Goal: Information Seeking & Learning: Find specific fact

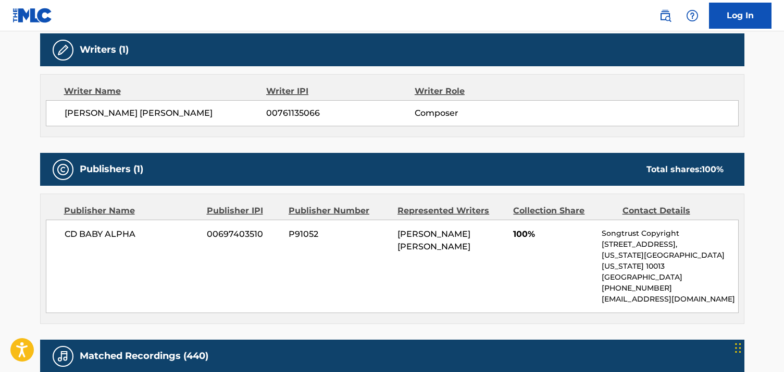
scroll to position [348, 0]
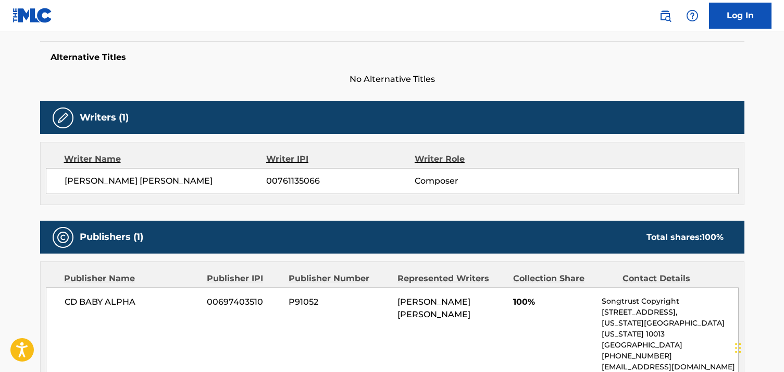
scroll to position [267, 0]
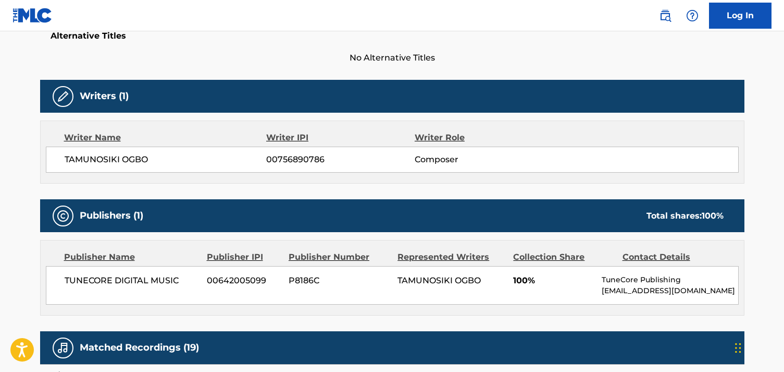
scroll to position [314, 0]
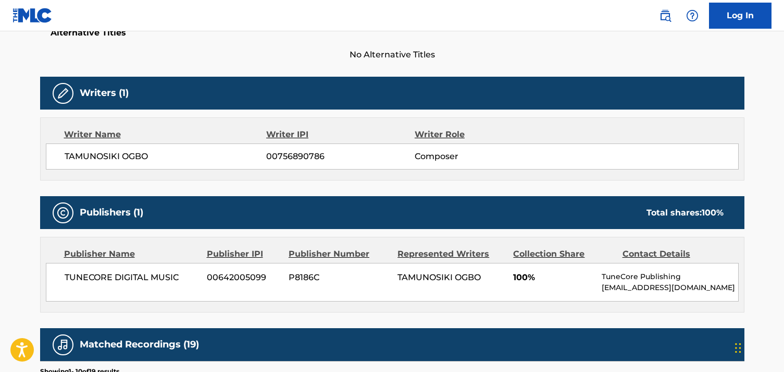
click at [553, 48] on span "No Alternative Titles" at bounding box center [392, 54] width 705 height 13
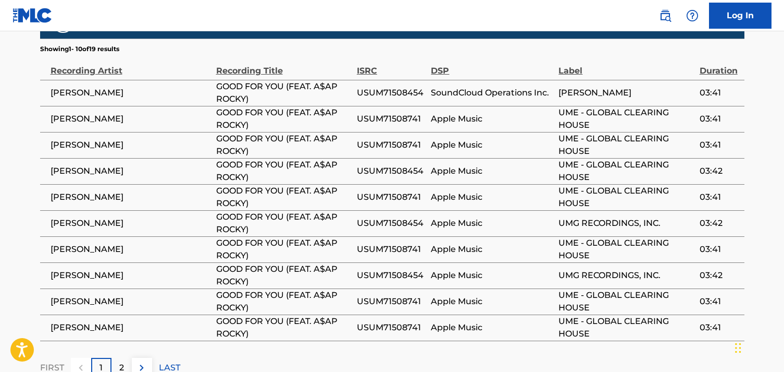
scroll to position [652, 0]
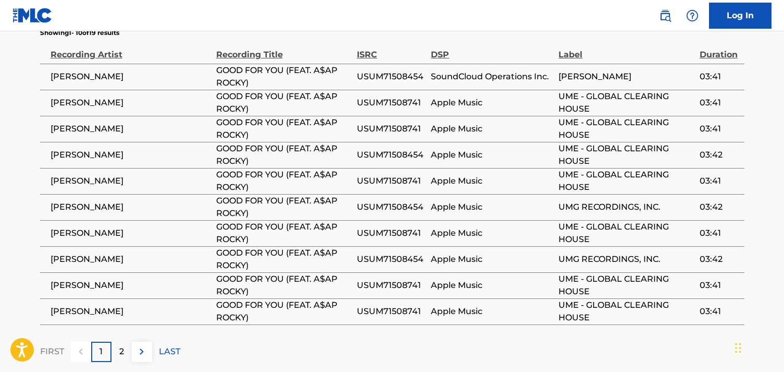
click at [221, 100] on span "GOOD FOR YOU (FEAT. A$AP ROCKY)" at bounding box center [283, 102] width 135 height 25
click at [474, 119] on td "Apple Music" at bounding box center [495, 129] width 128 height 26
click at [657, 96] on span "UME - GLOBAL CLEARING HOUSE" at bounding box center [626, 102] width 135 height 25
click at [715, 96] on span "03:41" at bounding box center [720, 102] width 40 height 13
click at [572, 56] on div "Label" at bounding box center [626, 49] width 135 height 23
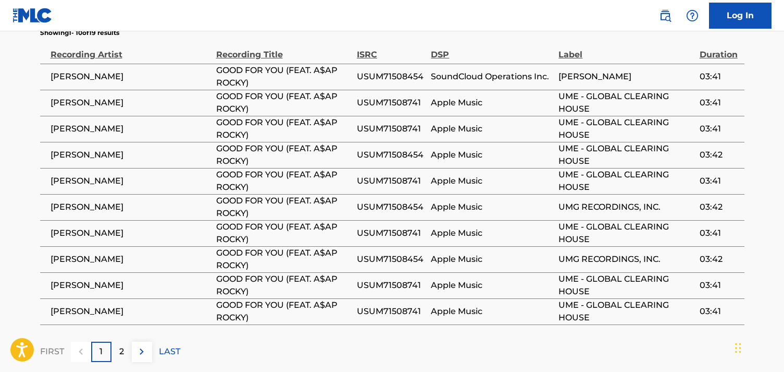
click at [112, 57] on div "Recording Artist" at bounding box center [131, 49] width 160 height 23
click at [167, 354] on p "LAST" at bounding box center [169, 351] width 21 height 13
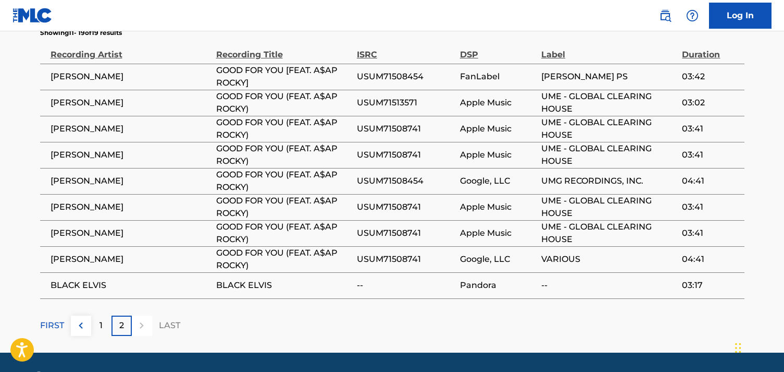
scroll to position [632, 0]
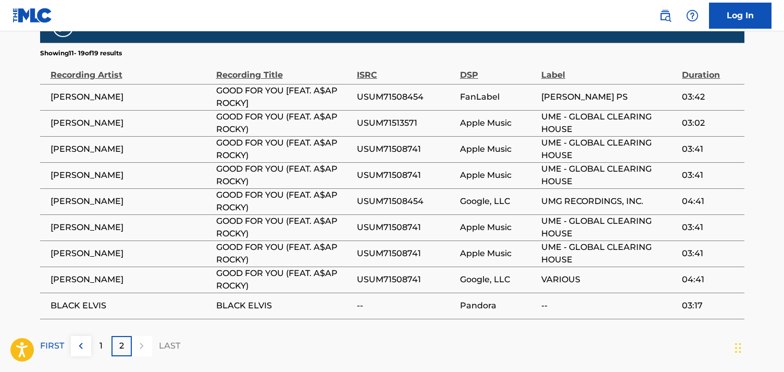
click at [93, 301] on span "BLACK ELVIS" at bounding box center [131, 305] width 160 height 13
click at [105, 343] on div "1" at bounding box center [101, 346] width 20 height 20
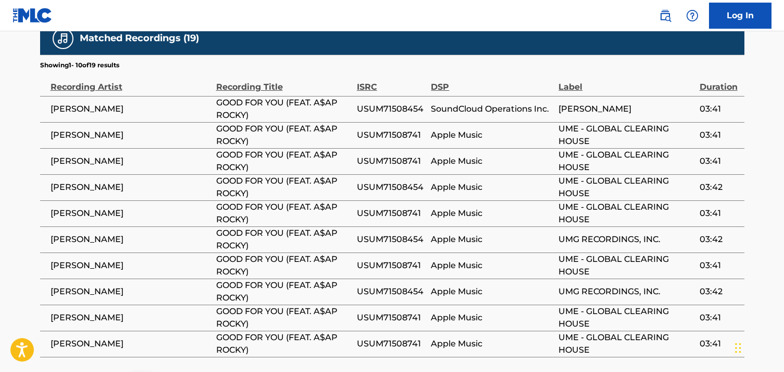
scroll to position [619, 0]
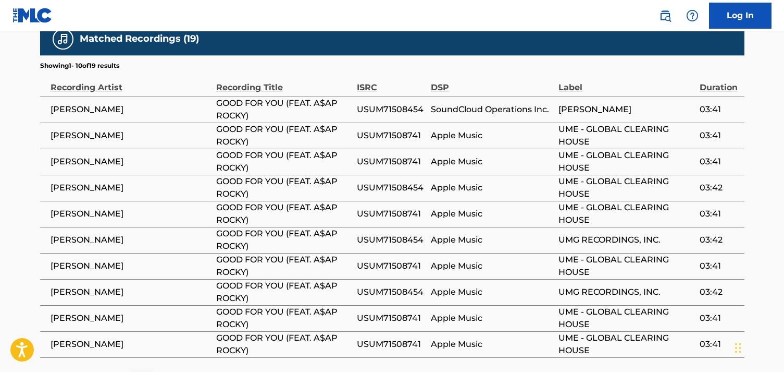
click at [385, 107] on span "USUM71508454" at bounding box center [391, 109] width 69 height 13
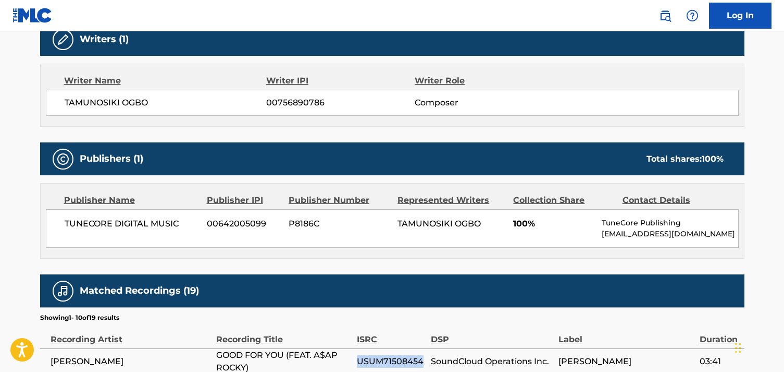
scroll to position [364, 0]
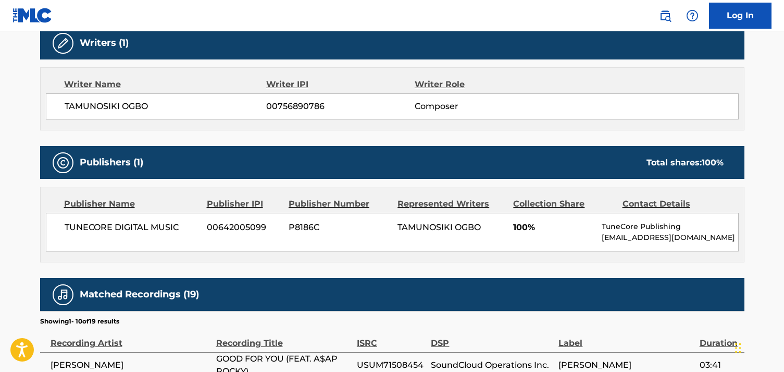
click at [259, 226] on span "00642005099" at bounding box center [244, 227] width 74 height 13
click at [341, 230] on span "P8186C" at bounding box center [339, 227] width 101 height 13
click at [310, 227] on span "P8186C" at bounding box center [339, 227] width 101 height 13
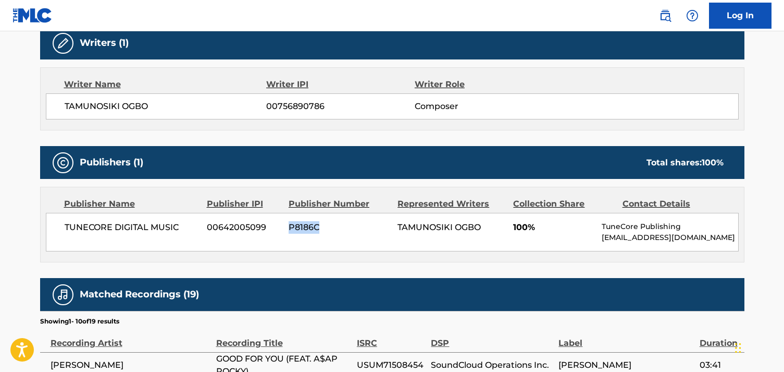
copy span "P8186C"
click at [305, 229] on span "P8186C" at bounding box center [339, 227] width 101 height 13
copy span "P8186C"
drag, startPoint x: 397, startPoint y: 228, endPoint x: 485, endPoint y: 228, distance: 88.1
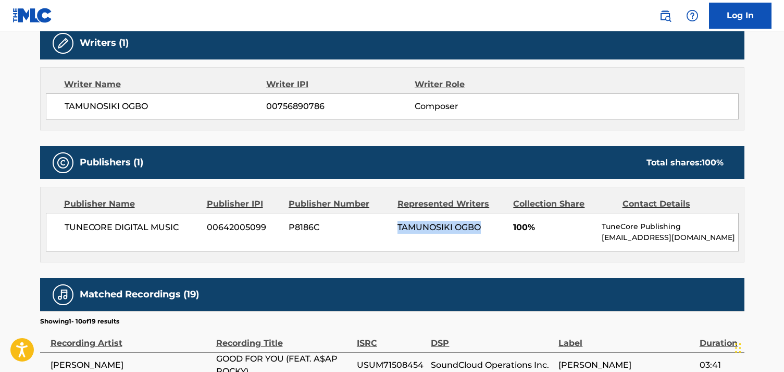
click at [485, 228] on div "TUNECORE DIGITAL MUSIC 00642005099 P8186C TAMUNOSIKI OGBO 100% TuneCore Publish…" at bounding box center [392, 232] width 693 height 39
click at [282, 106] on span "00756890786" at bounding box center [340, 106] width 148 height 13
copy span "00756890786"
click at [308, 221] on span "P8186C" at bounding box center [339, 227] width 101 height 13
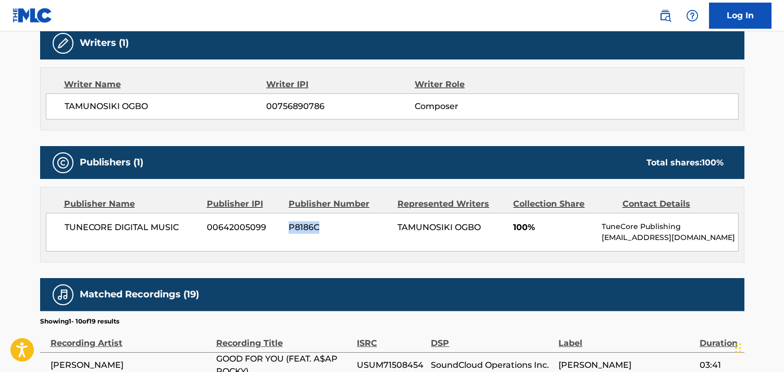
click at [308, 221] on span "P8186C" at bounding box center [339, 227] width 101 height 13
copy span "P8186C"
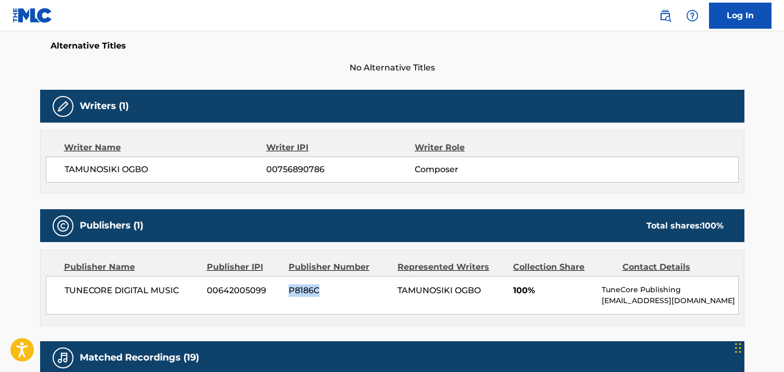
scroll to position [306, 0]
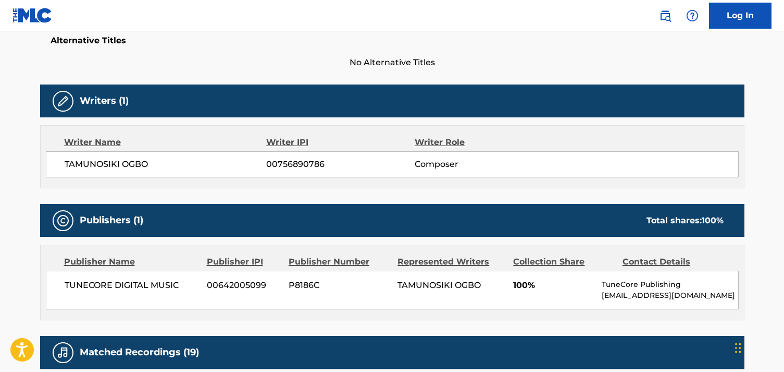
click at [300, 158] on span "00756890786" at bounding box center [340, 164] width 148 height 13
copy span "00756890786"
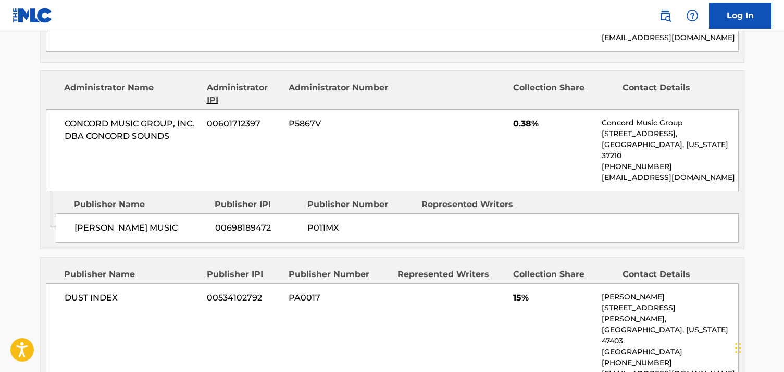
scroll to position [3717, 0]
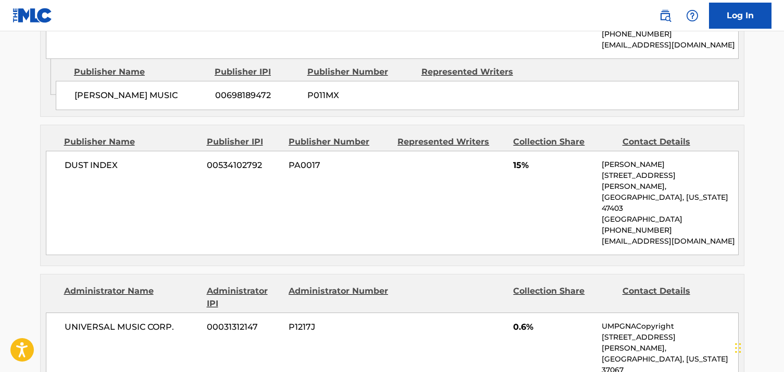
copy span "USUM71307523"
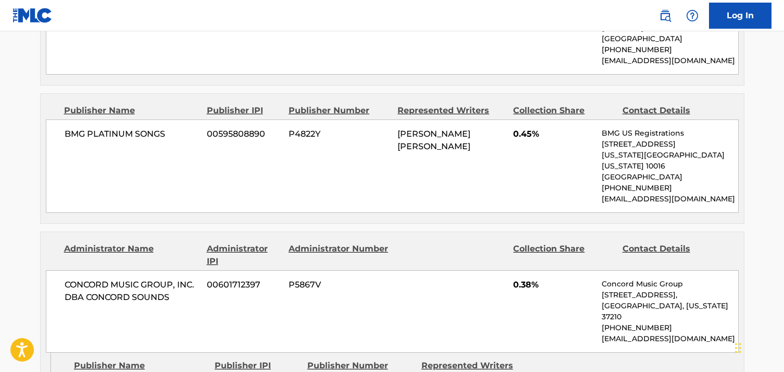
scroll to position [3423, 0]
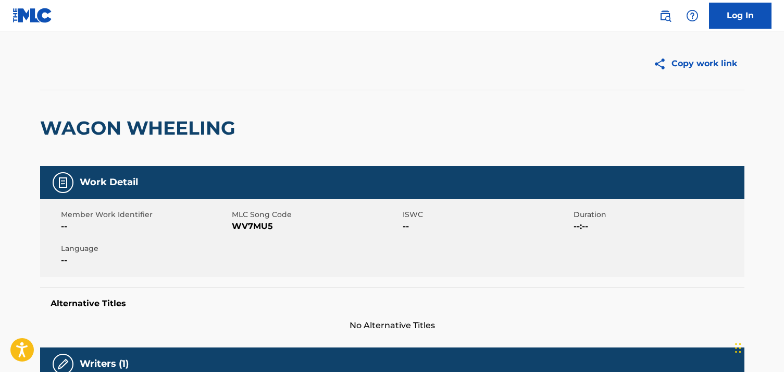
scroll to position [19, 0]
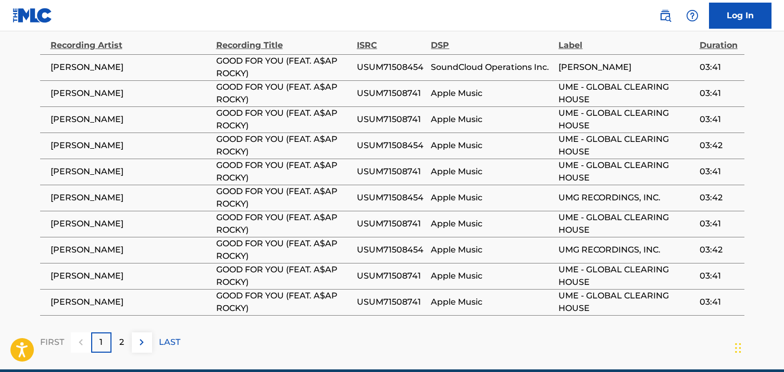
scroll to position [624, 0]
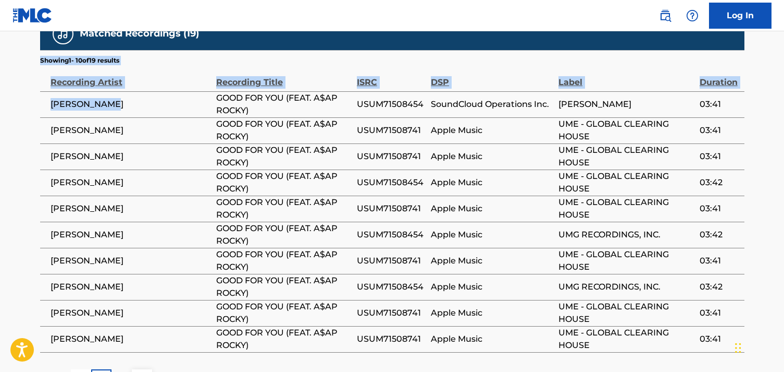
drag, startPoint x: 151, startPoint y: 109, endPoint x: 37, endPoint y: 102, distance: 113.8
click at [54, 103] on span "[PERSON_NAME]" at bounding box center [131, 104] width 160 height 13
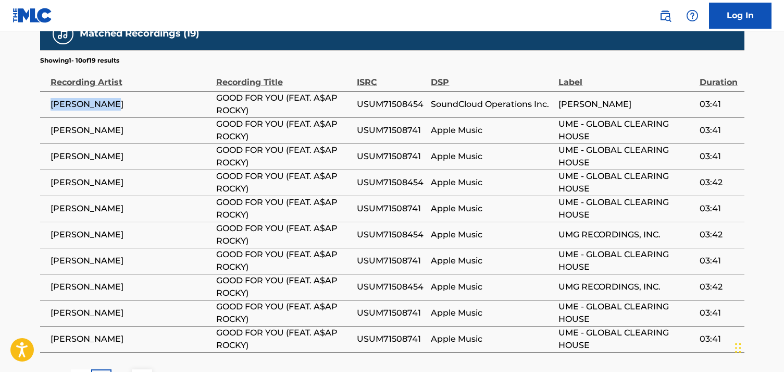
drag, startPoint x: 52, startPoint y: 102, endPoint x: 125, endPoint y: 102, distance: 73.5
click at [125, 102] on span "[PERSON_NAME]" at bounding box center [131, 104] width 160 height 13
copy span "[PERSON_NAME]"
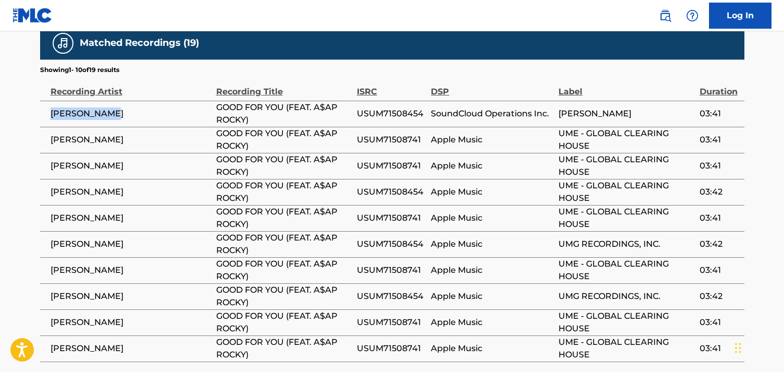
scroll to position [482, 0]
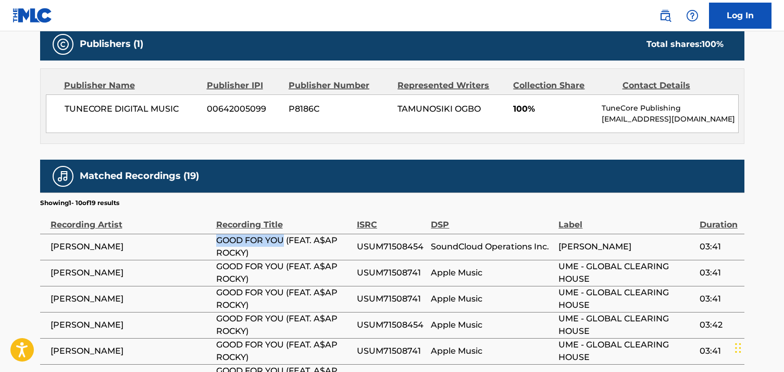
drag, startPoint x: 216, startPoint y: 241, endPoint x: 282, endPoint y: 242, distance: 66.2
click at [282, 242] on span "GOOD FOR YOU (FEAT. A$AP ROCKY)" at bounding box center [283, 246] width 135 height 25
copy span "GOOD FOR YOU"
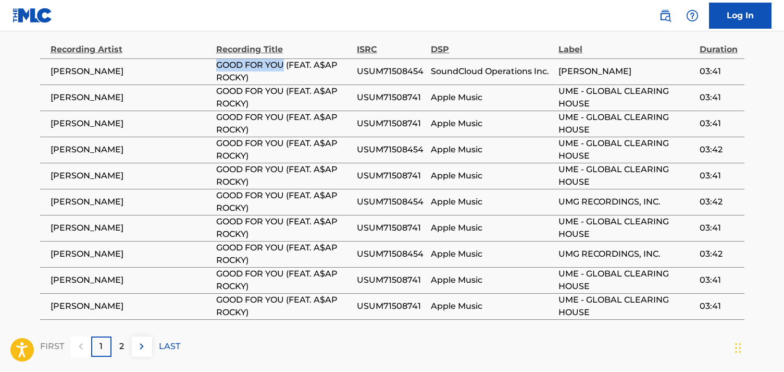
scroll to position [662, 0]
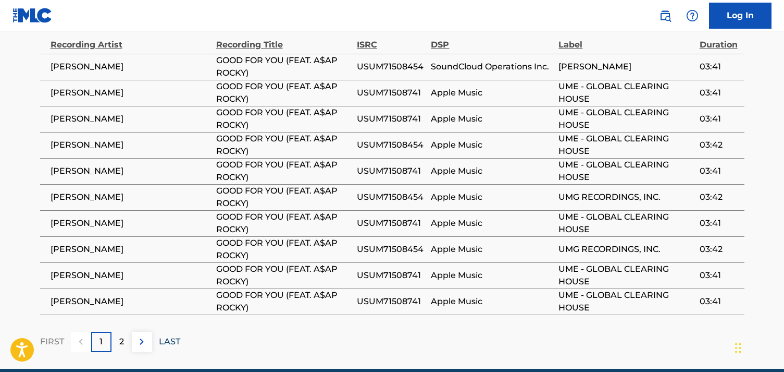
click at [164, 340] on p "LAST" at bounding box center [169, 341] width 21 height 13
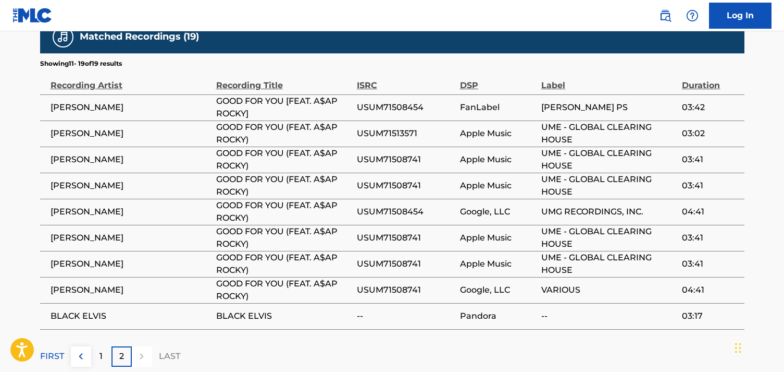
scroll to position [614, 0]
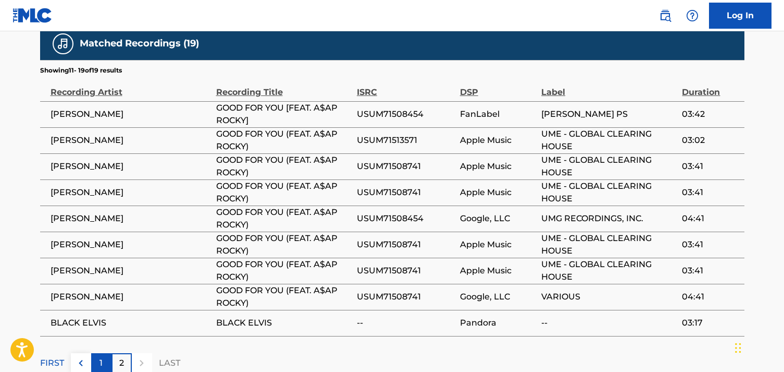
click at [101, 361] on p "1" at bounding box center [101, 362] width 3 height 13
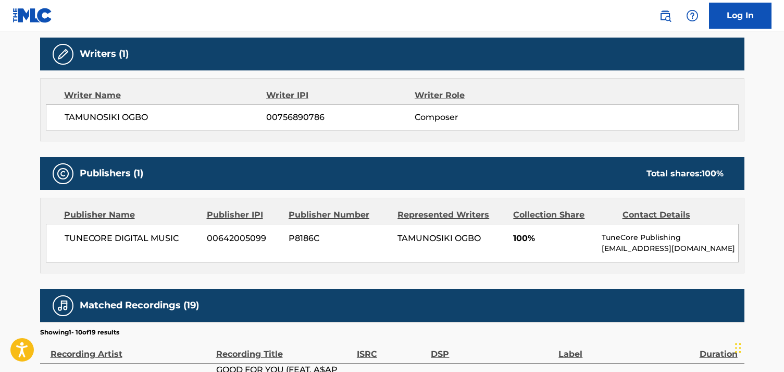
scroll to position [349, 0]
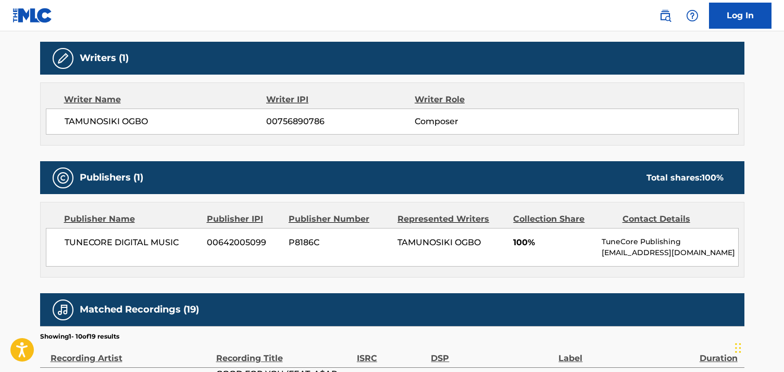
click at [478, 266] on div "TUNECORE DIGITAL MUSIC 00642005099 P8186C TAMUNOSIKI OGBO 100% TuneCore Publish…" at bounding box center [392, 247] width 693 height 39
drag, startPoint x: 91, startPoint y: 178, endPoint x: 141, endPoint y: 174, distance: 50.2
click at [137, 174] on h5 "Publishers (1)" at bounding box center [112, 177] width 64 height 12
click at [187, 253] on div "TUNECORE DIGITAL MUSIC 00642005099 P8186C TAMUNOSIKI OGBO 100% TuneCore Publish…" at bounding box center [392, 247] width 693 height 39
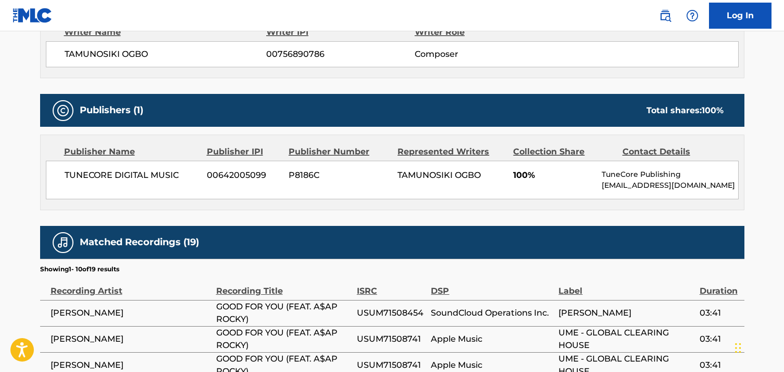
scroll to position [382, 0]
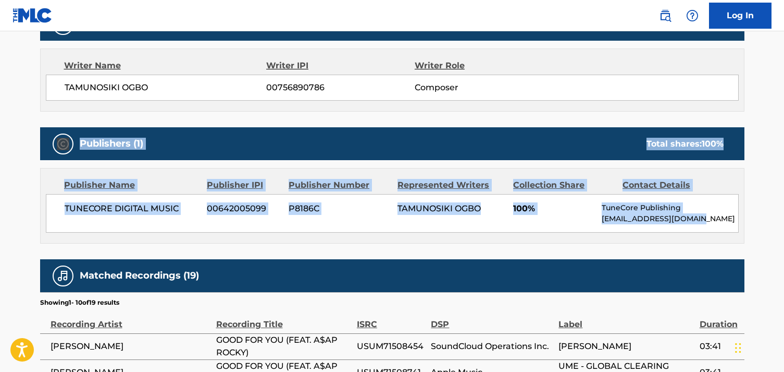
drag, startPoint x: 56, startPoint y: 144, endPoint x: 712, endPoint y: 226, distance: 661.1
click at [712, 226] on div "Publishers (1) Total shares: 100 % Publisher Name Publisher IPI Publisher Numbe…" at bounding box center [392, 185] width 705 height 116
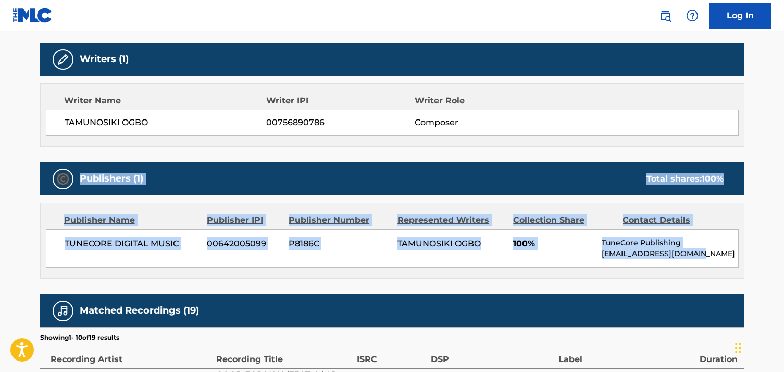
scroll to position [347, 0]
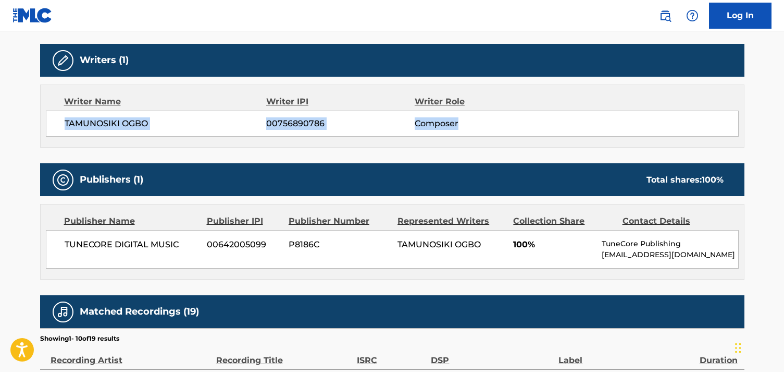
drag, startPoint x: 61, startPoint y: 128, endPoint x: 504, endPoint y: 134, distance: 443.0
click at [504, 134] on div "TAMUNOSIKI OGBO 00756890786 Composer" at bounding box center [392, 123] width 693 height 26
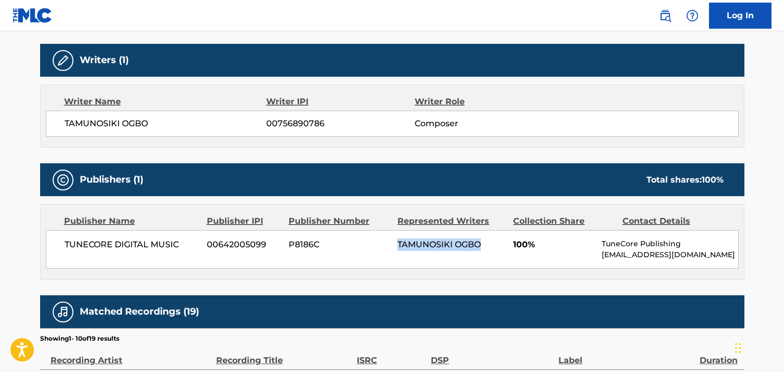
drag, startPoint x: 398, startPoint y: 242, endPoint x: 480, endPoint y: 242, distance: 82.3
click at [480, 242] on span "TAMUNOSIKI OGBO" at bounding box center [439, 244] width 83 height 10
copy span "TAMUNOSIKI OGBO"
click at [230, 243] on span "00642005099" at bounding box center [244, 244] width 74 height 13
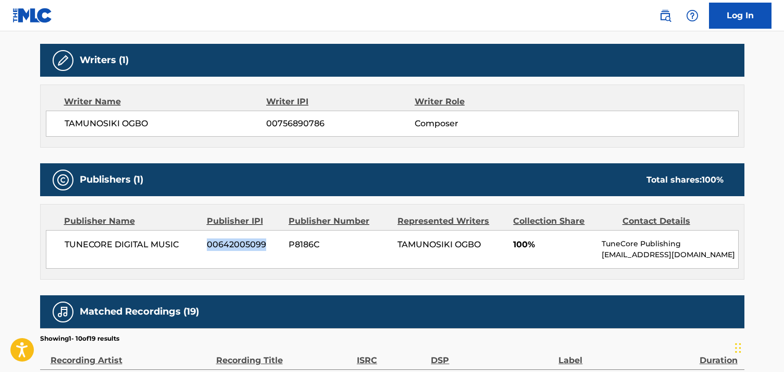
copy span "00642005099"
click at [94, 121] on span "TAMUNOSIKI OGBO" at bounding box center [166, 123] width 202 height 13
copy span "TAMUNOSIKI"
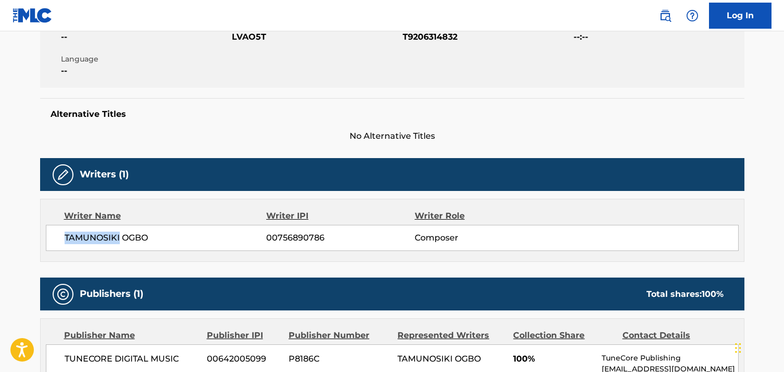
scroll to position [195, 0]
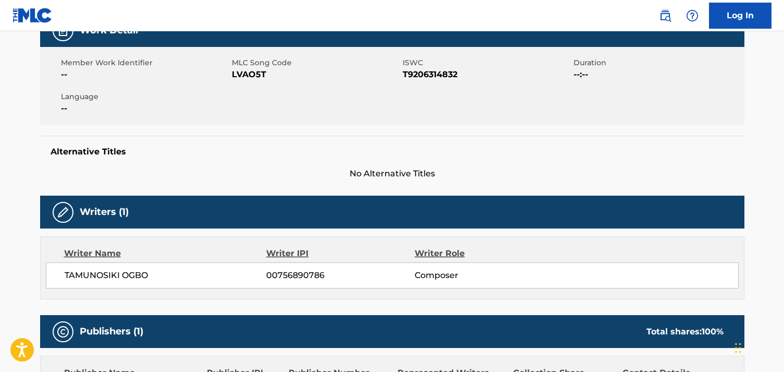
drag, startPoint x: 121, startPoint y: 283, endPoint x: 152, endPoint y: 278, distance: 31.6
click at [121, 283] on div "TAMUNOSIKI OGBO 00756890786 Composer" at bounding box center [392, 275] width 693 height 26
drag, startPoint x: 161, startPoint y: 277, endPoint x: 52, endPoint y: 277, distance: 109.4
click at [52, 277] on div "TAMUNOSIKI OGBO 00756890786 Composer" at bounding box center [392, 275] width 693 height 26
copy span "TAMUNOSIKI OGBO"
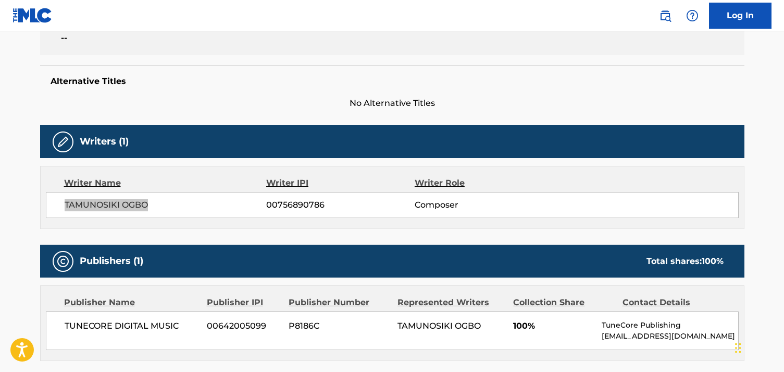
scroll to position [266, 0]
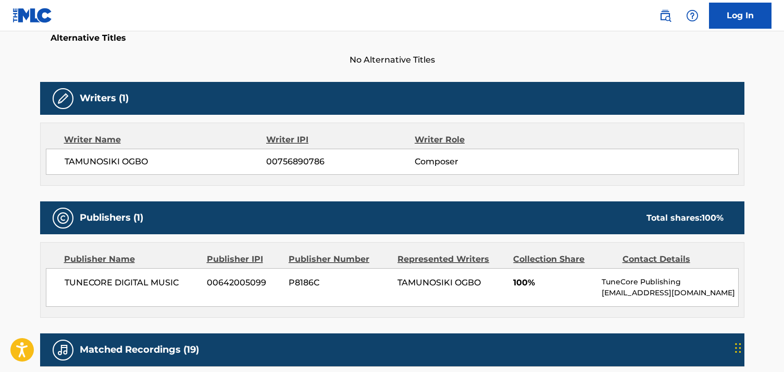
scroll to position [319, 0]
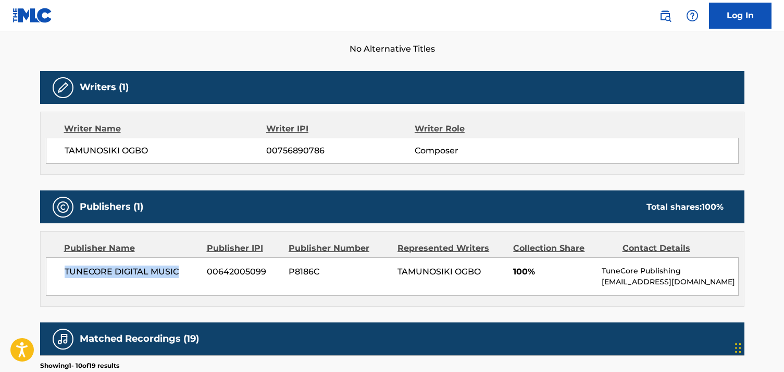
drag, startPoint x: 178, startPoint y: 275, endPoint x: 60, endPoint y: 271, distance: 118.3
click at [60, 271] on div "TUNECORE DIGITAL MUSIC 00642005099 P8186C TAMUNOSIKI OGBO 100% TuneCore Publish…" at bounding box center [392, 276] width 693 height 39
copy span "TUNECORE DIGITAL MUSIC"
